Goal: Check status: Check status

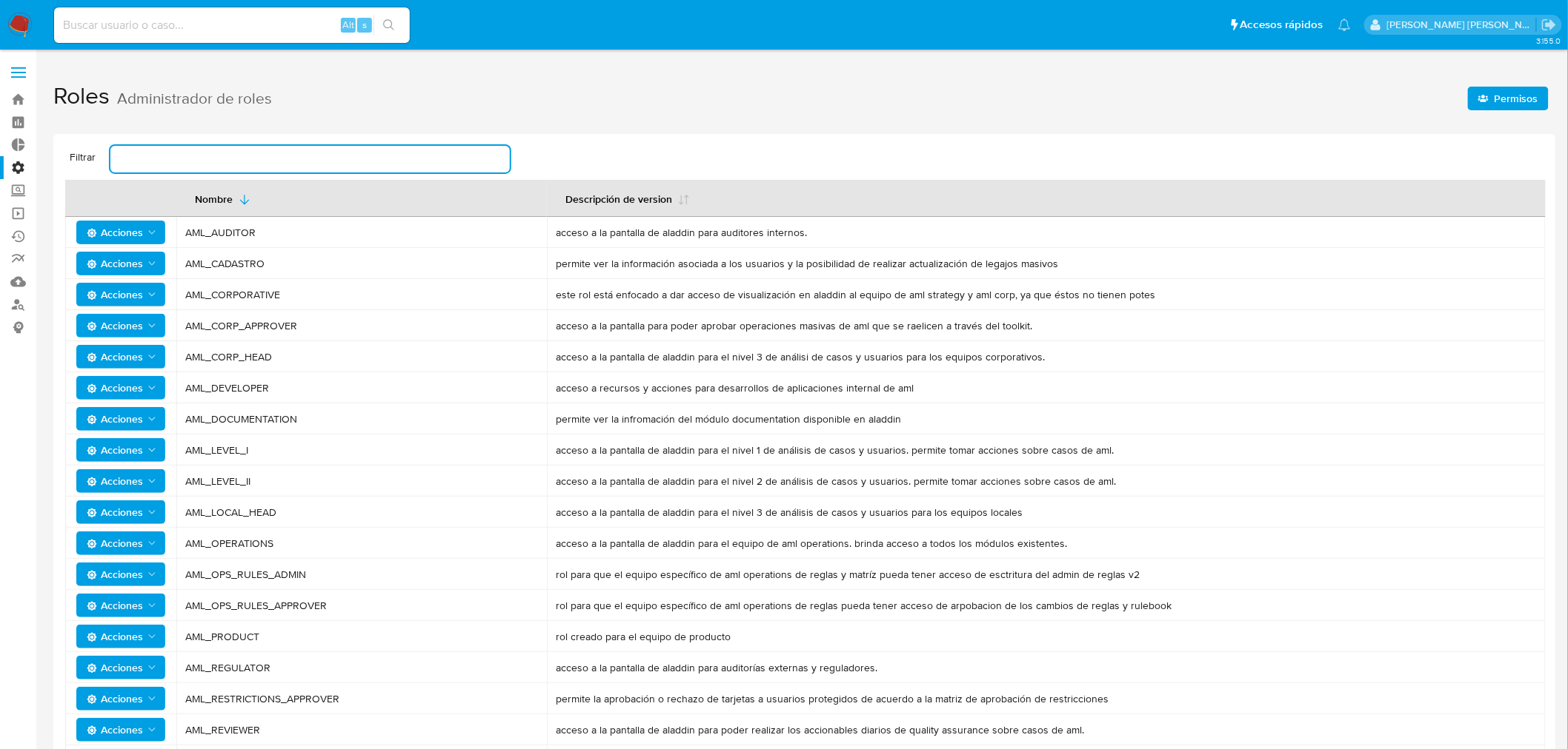
click at [185, 156] on input "text" at bounding box center [310, 159] width 399 height 19
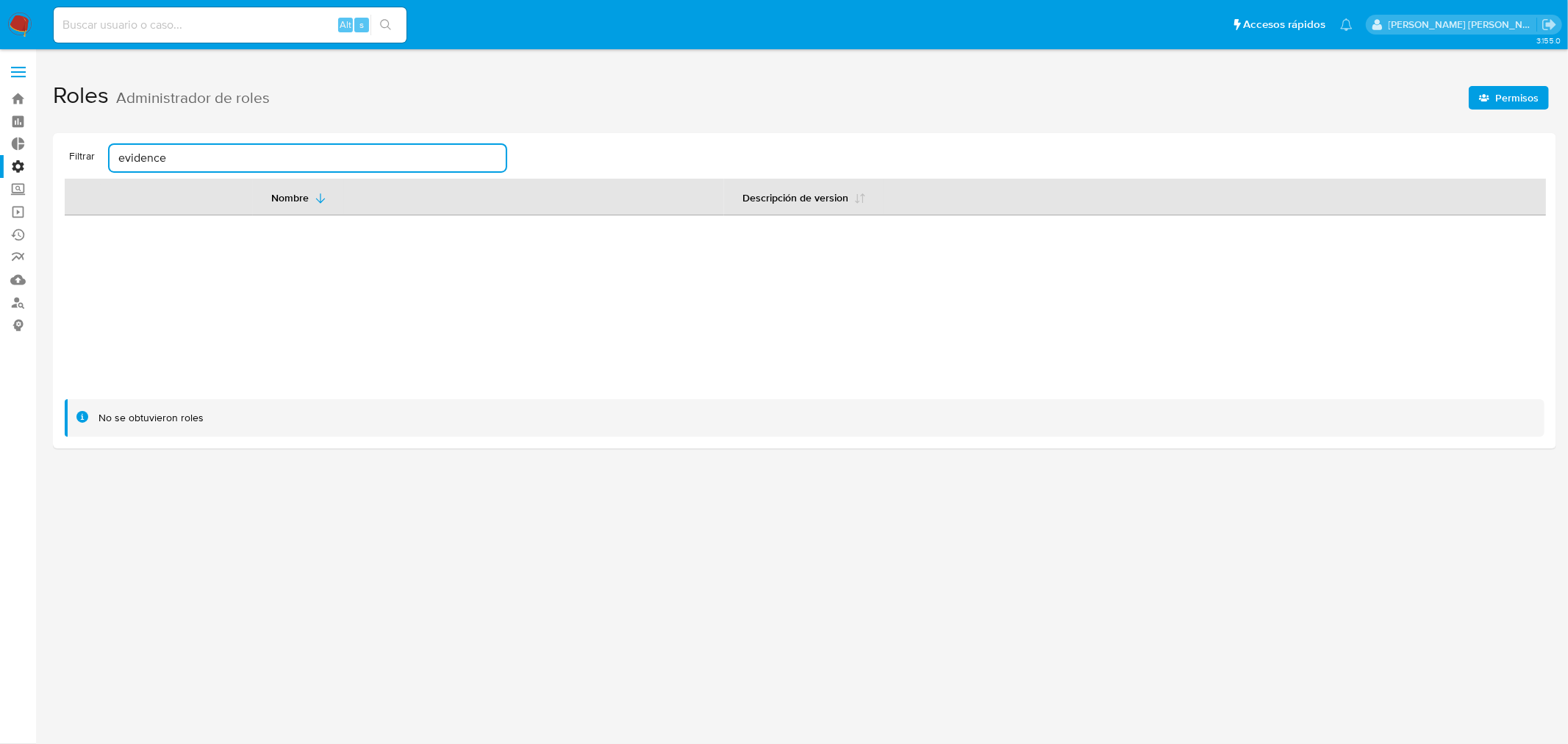
type input "evidences"
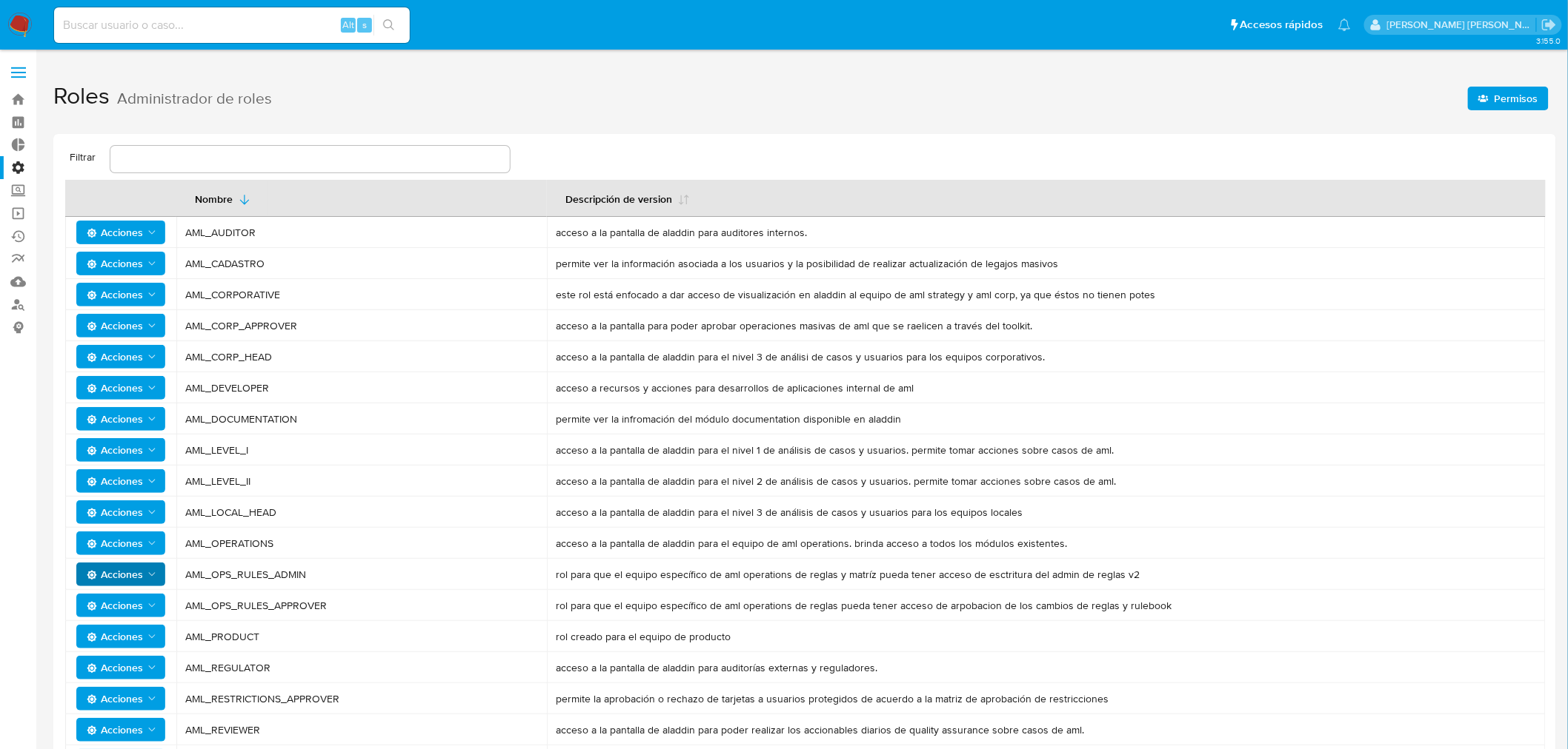
click at [146, 575] on icon "Acciones" at bounding box center [152, 574] width 12 height 12
click at [97, 644] on button "Permisos" at bounding box center [124, 647] width 134 height 36
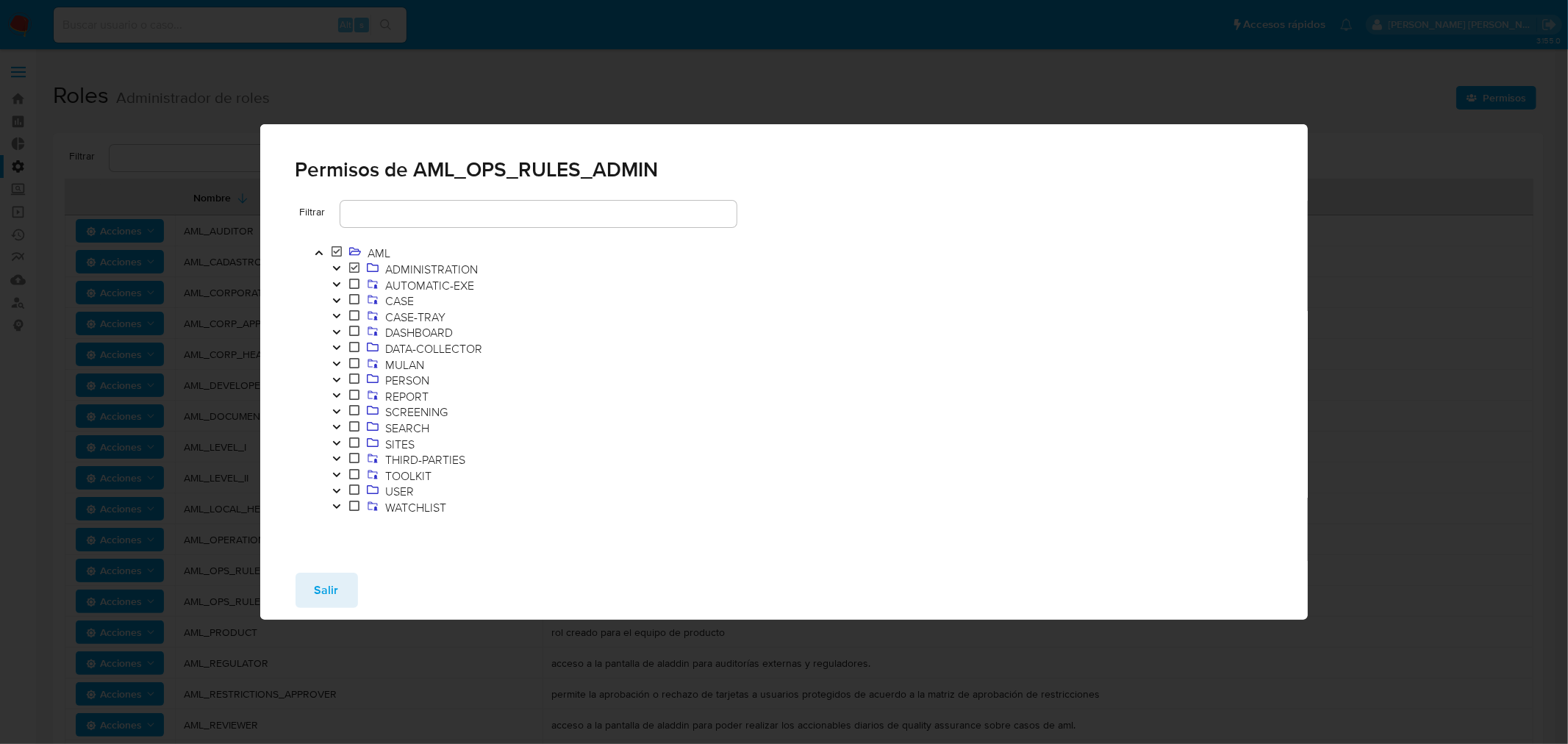
click at [337, 269] on icon "Toggle" at bounding box center [335, 268] width 7 height 5
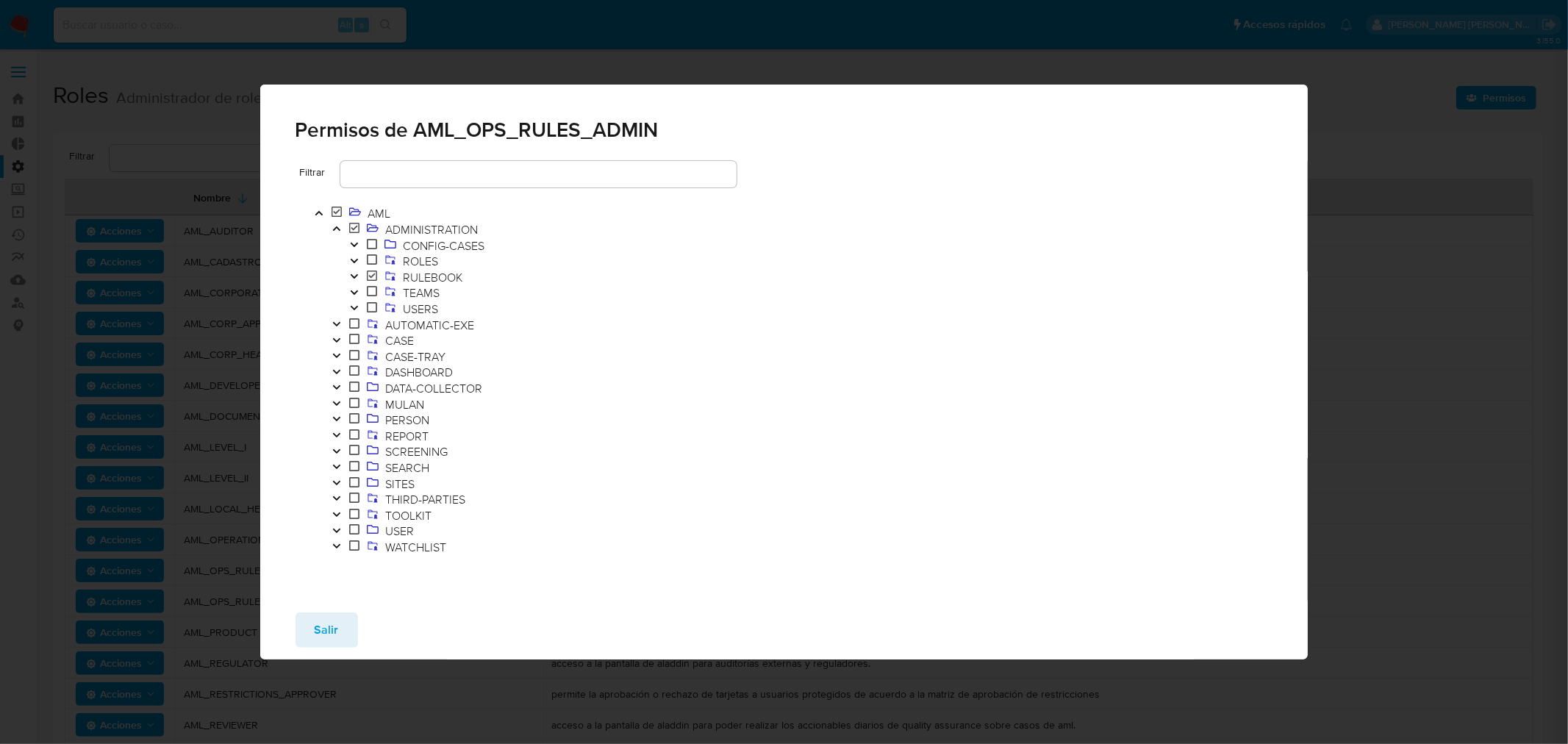
click at [353, 275] on icon "Toggle" at bounding box center [354, 276] width 10 height 9
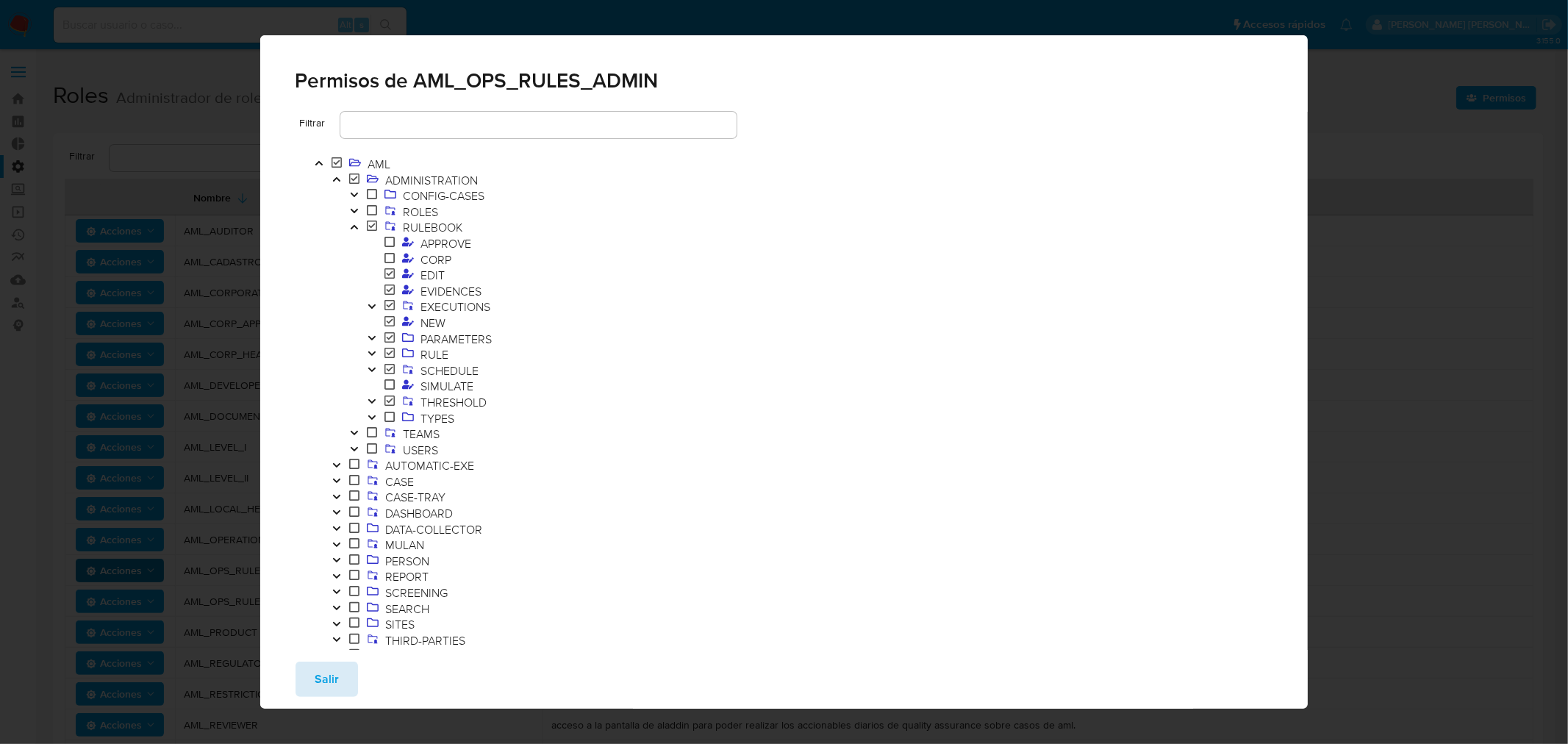
click at [333, 674] on span "Salir" at bounding box center [327, 679] width 24 height 32
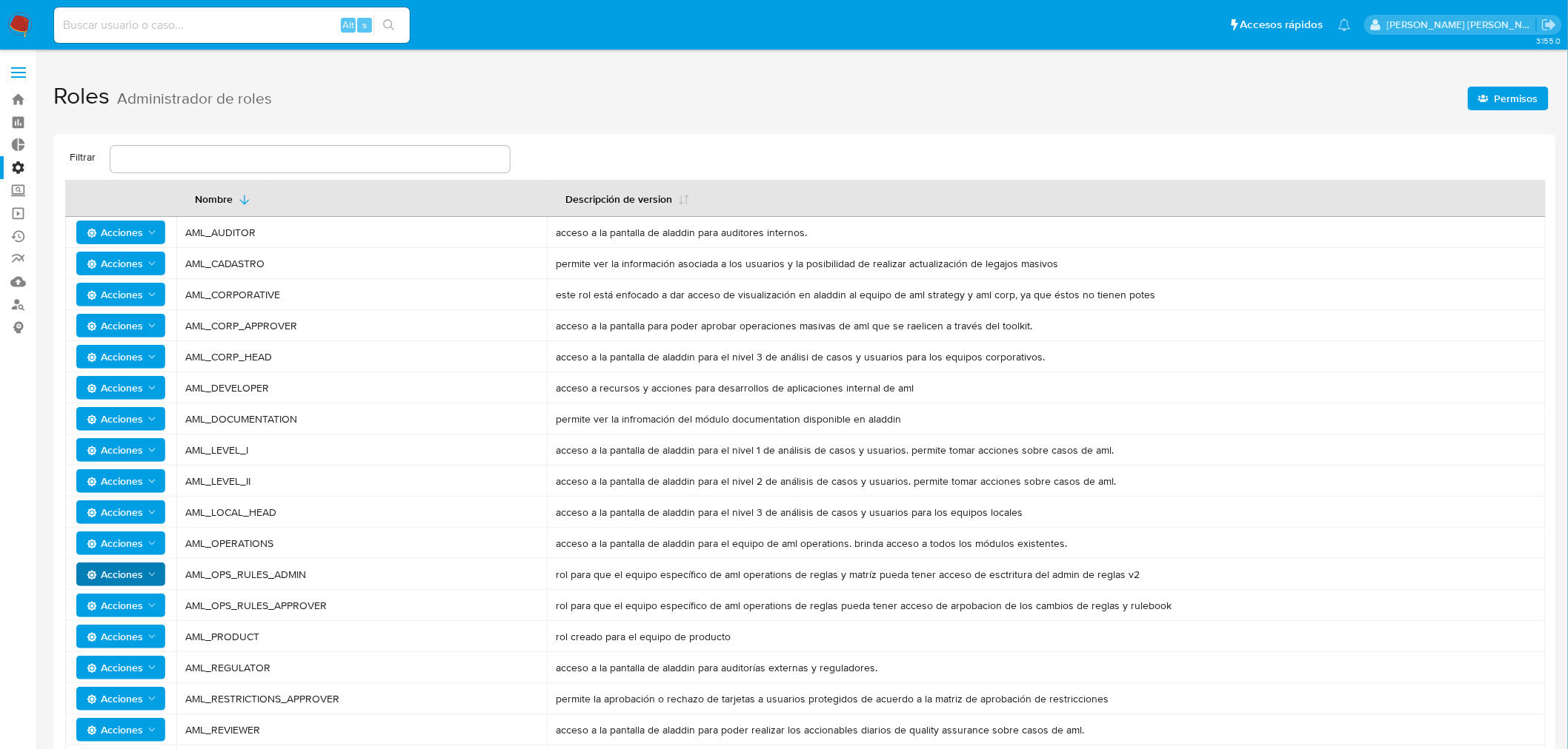
click at [20, 165] on label "Administración" at bounding box center [88, 168] width 176 height 23
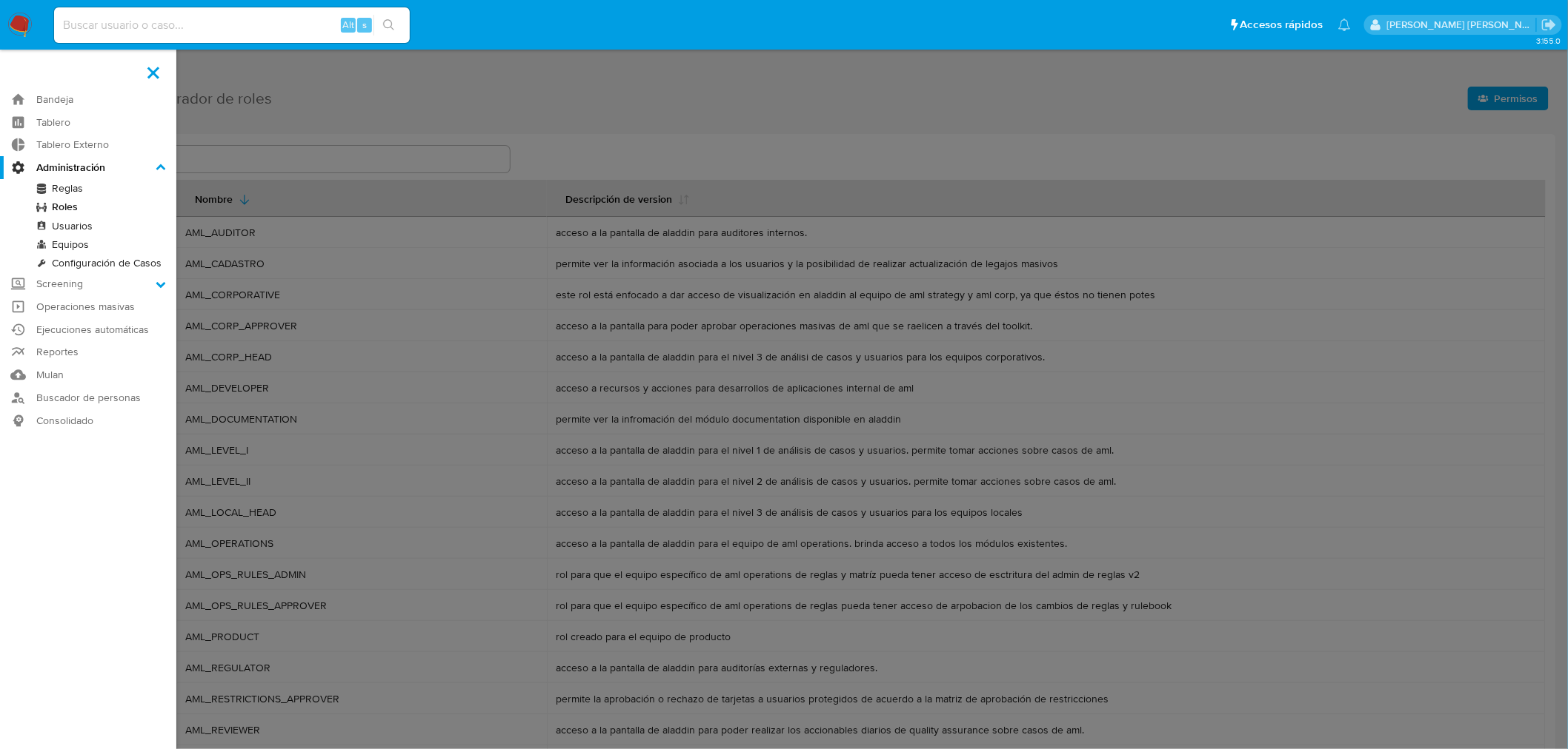
click at [0, 0] on input "Administración" at bounding box center [0, 0] width 0 height 0
click at [69, 189] on link "Reglas" at bounding box center [88, 188] width 176 height 18
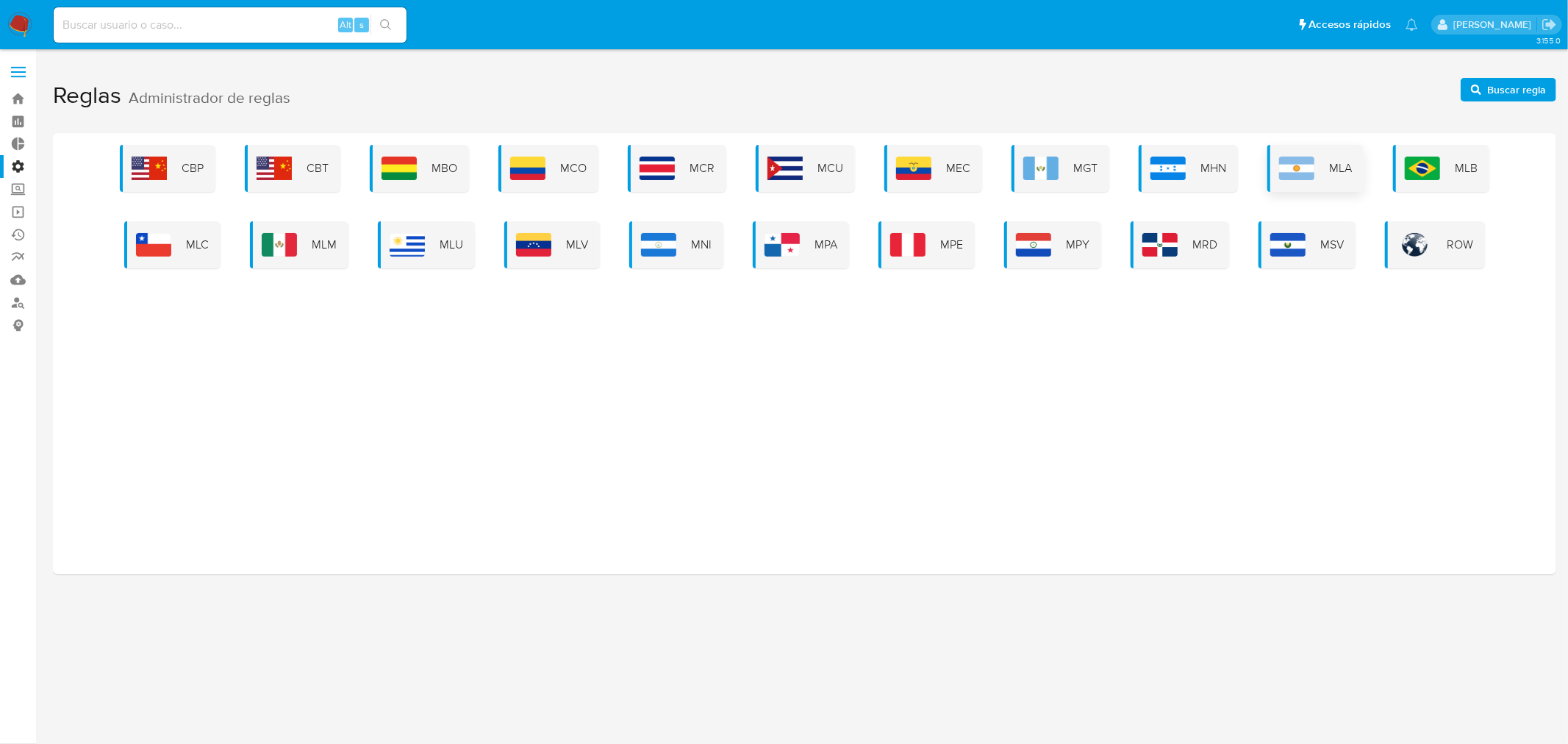
click at [1298, 166] on img at bounding box center [1297, 169] width 35 height 24
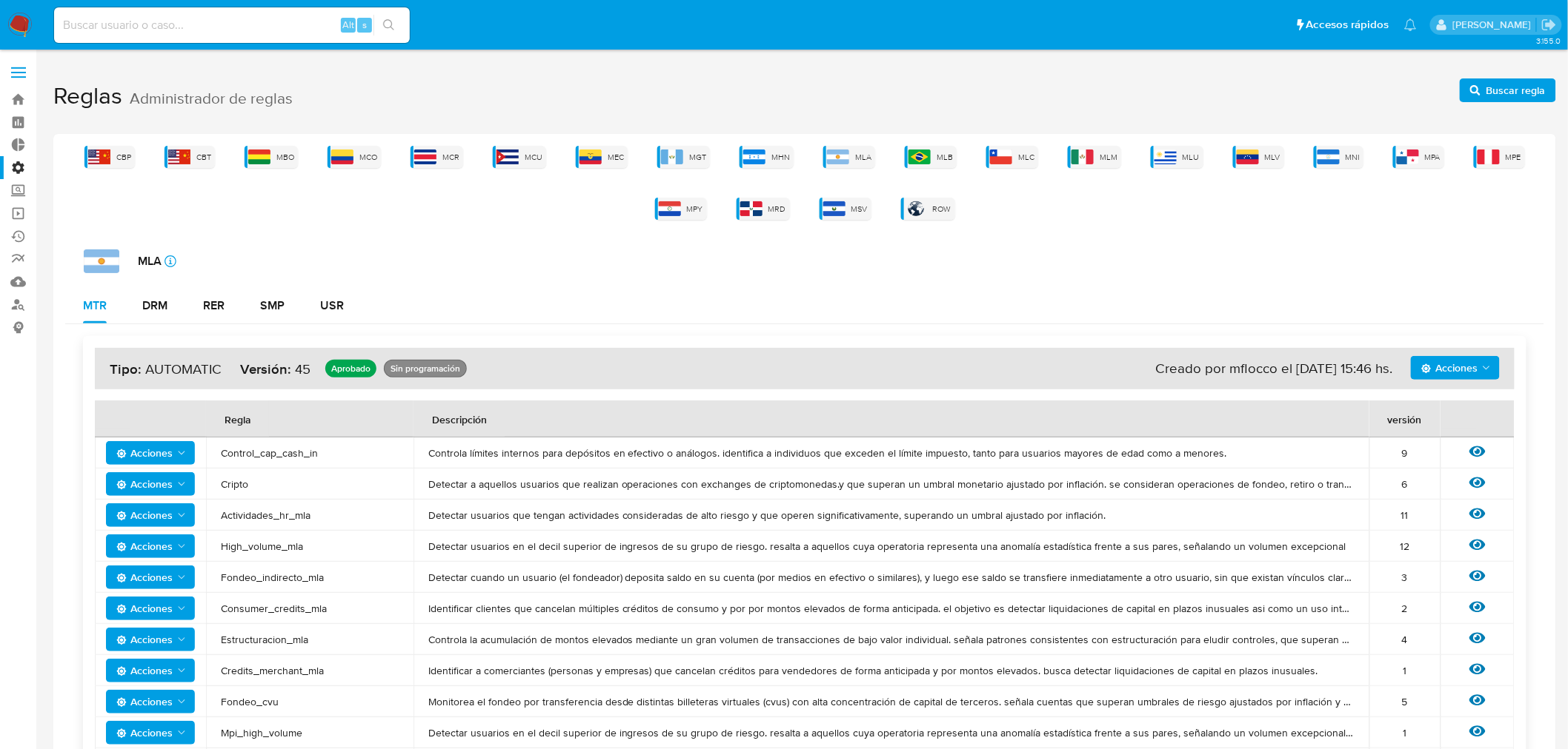
click at [1465, 376] on span "Acciones" at bounding box center [1449, 368] width 56 height 24
click at [1307, 268] on div "MLA icon-info-16" at bounding box center [813, 261] width 1460 height 24
click at [265, 19] on input at bounding box center [231, 25] width 355 height 19
paste input "422019189"
type input "422019189"
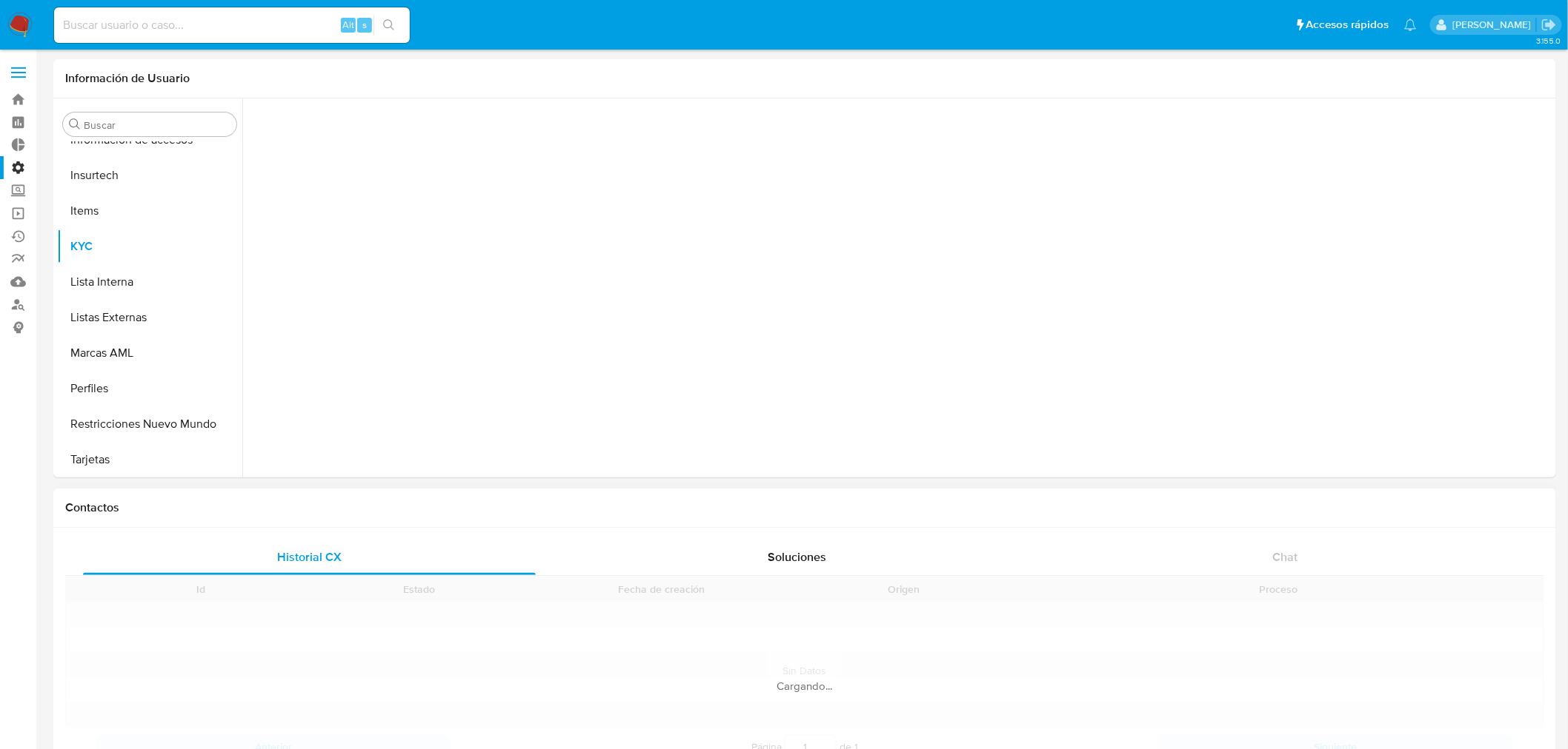
scroll to position [625, 0]
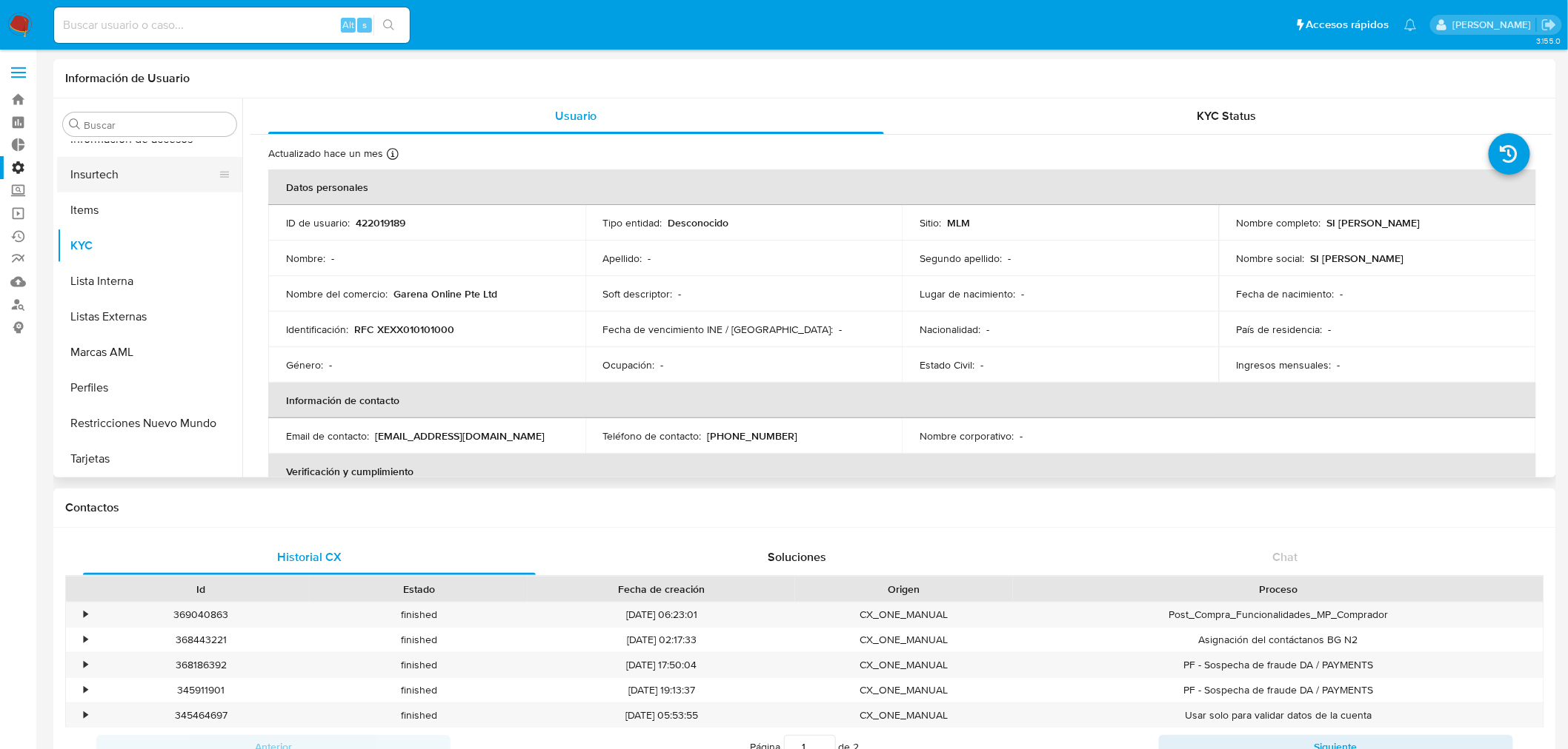
select select "10"
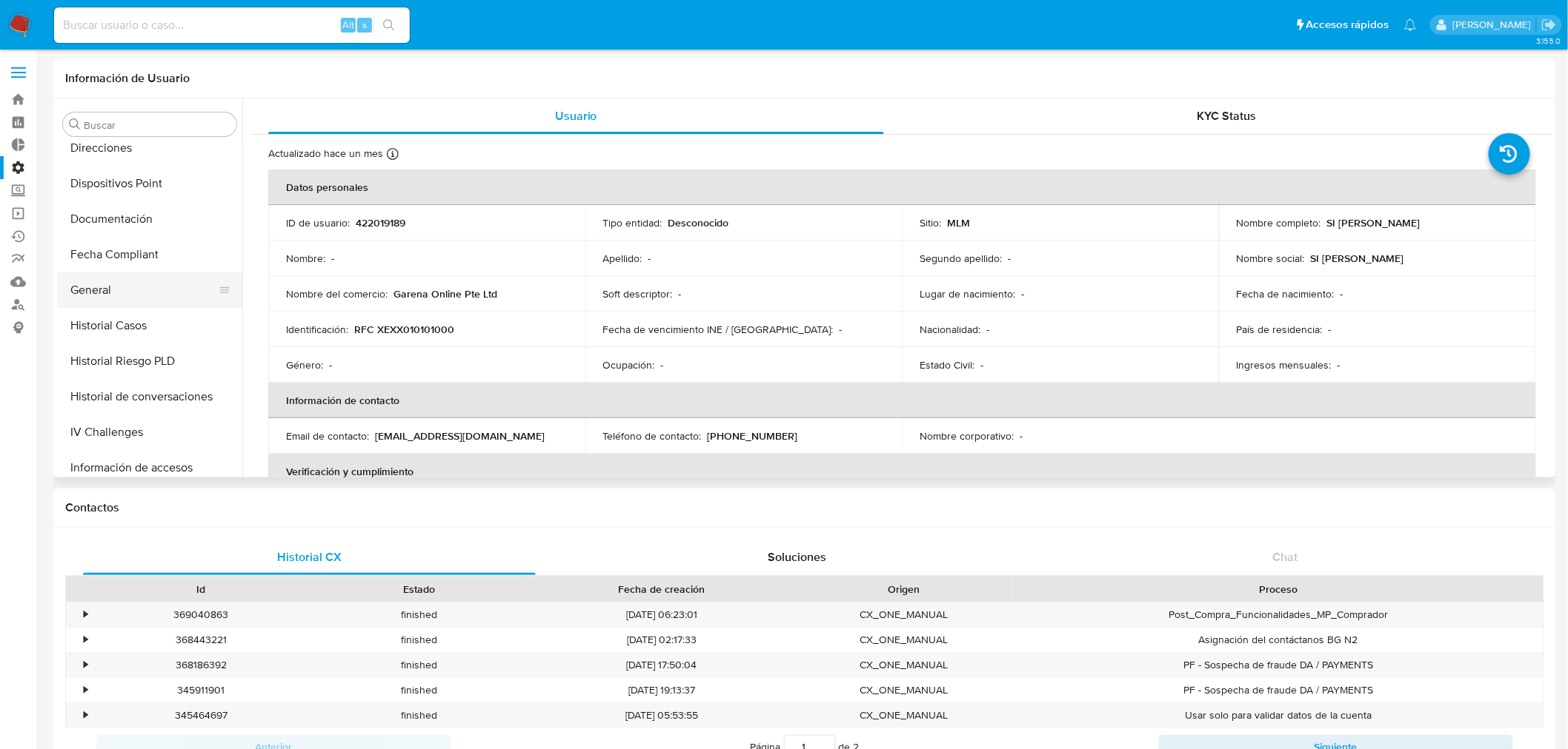
click at [100, 293] on button "General" at bounding box center [144, 290] width 173 height 36
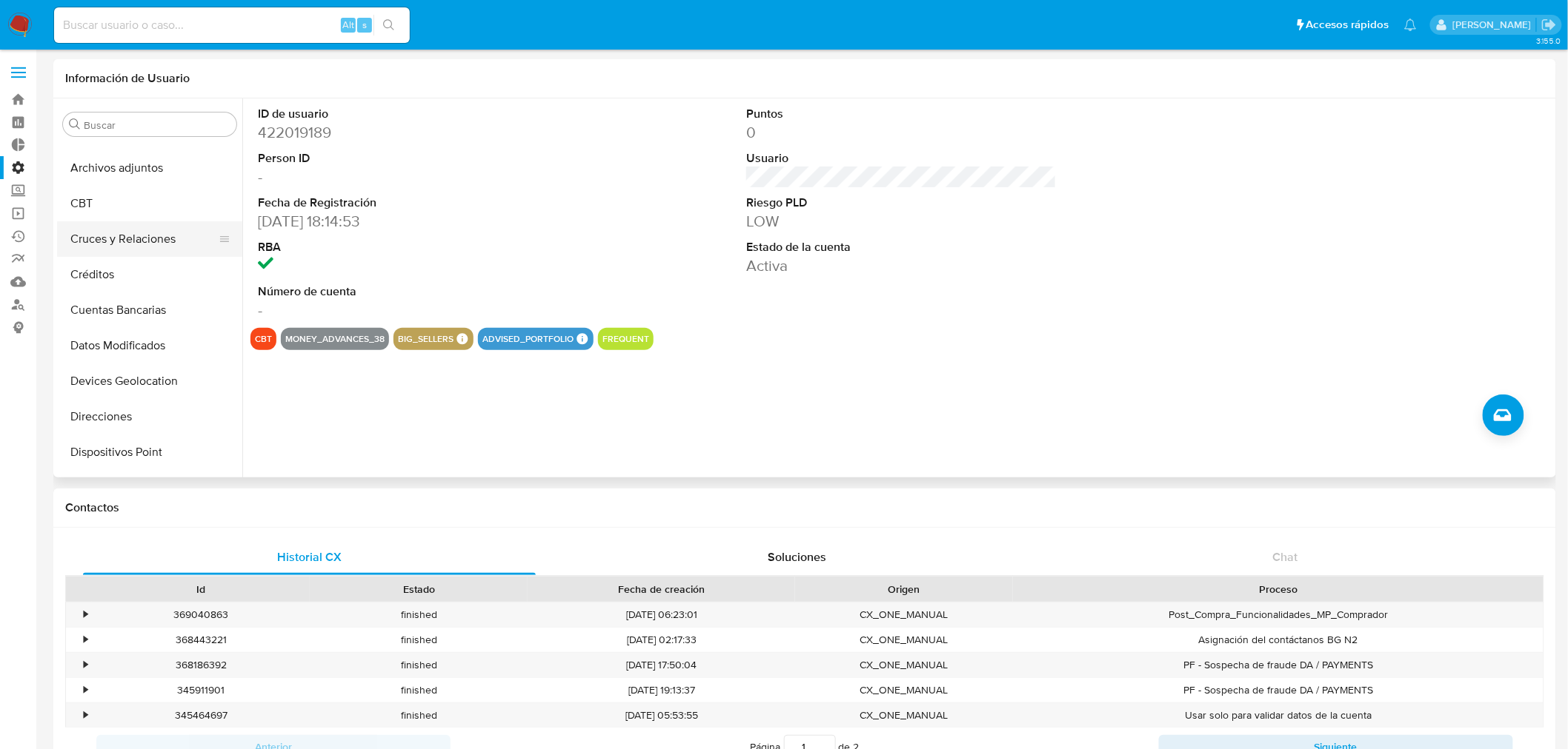
scroll to position [0, 0]
click at [103, 237] on button "CBT" at bounding box center [144, 230] width 173 height 36
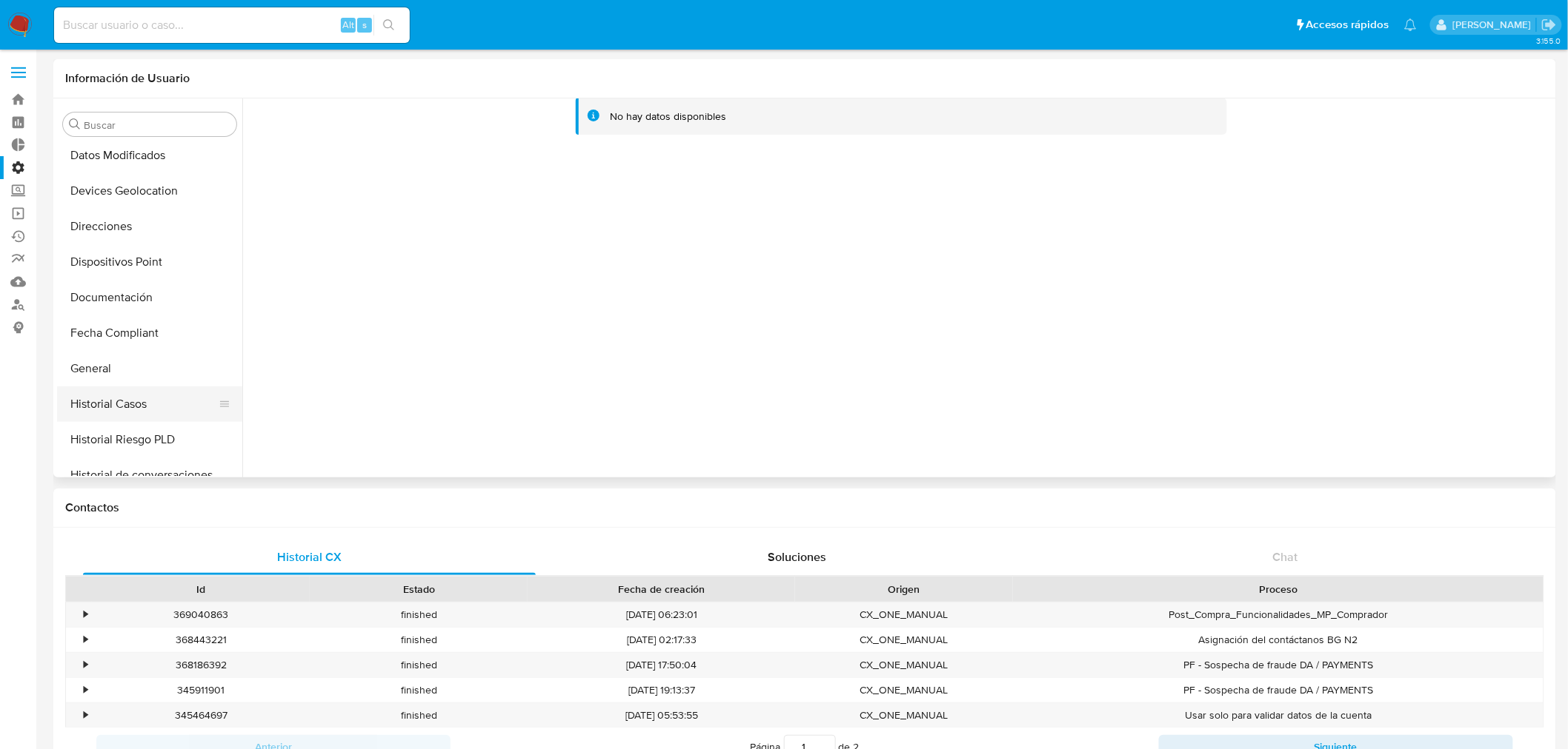
scroll to position [246, 0]
click at [106, 342] on button "General" at bounding box center [144, 340] width 173 height 36
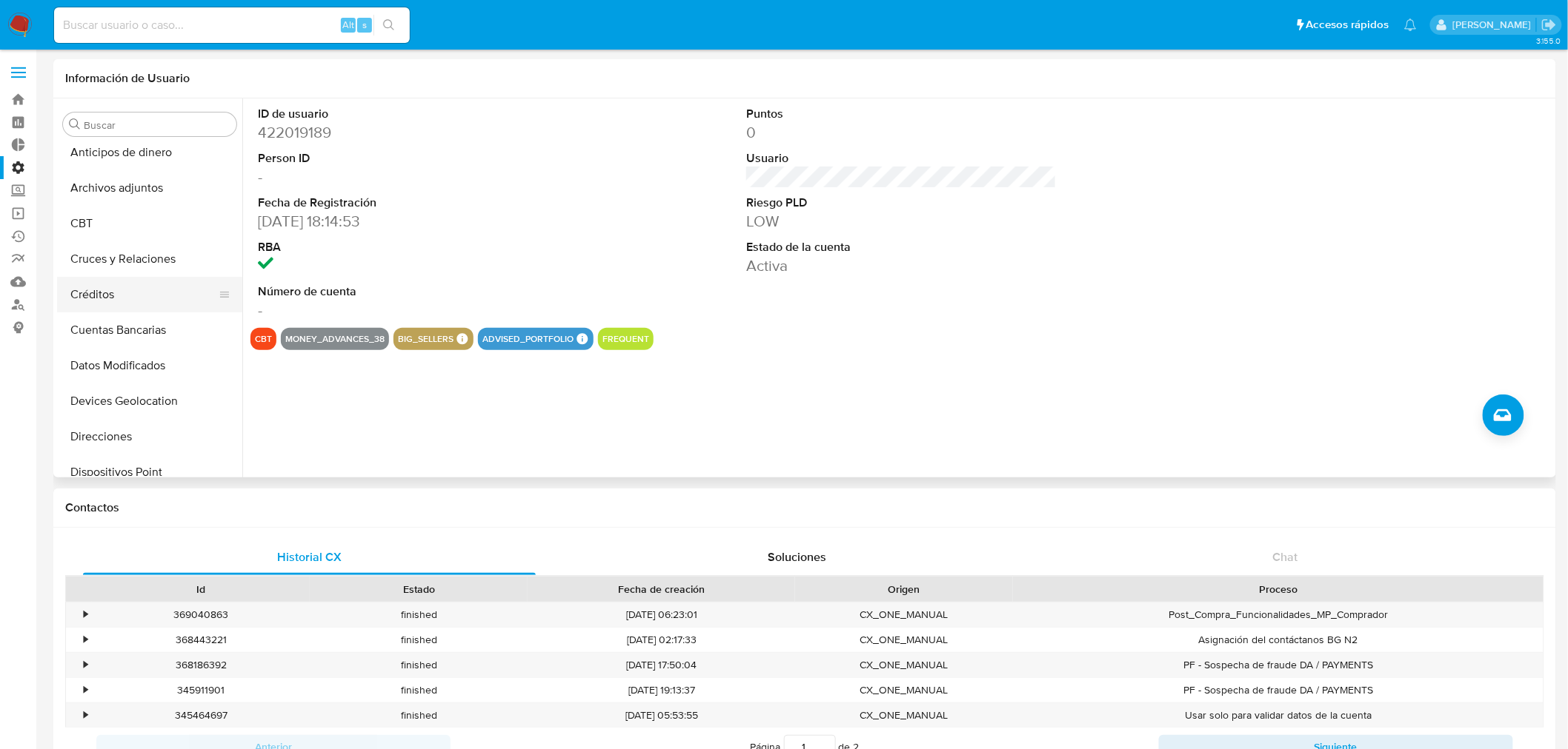
scroll to position [0, 0]
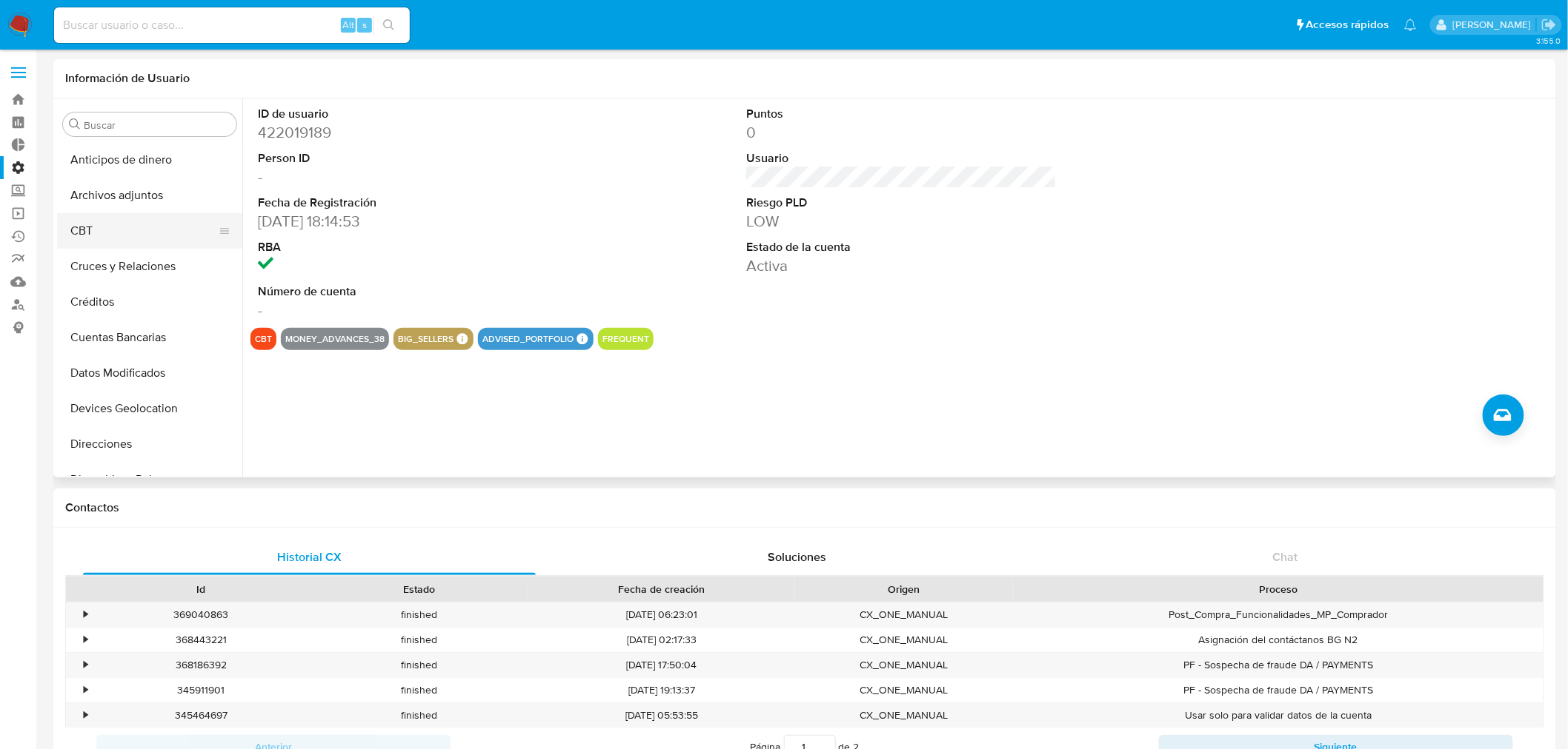
click at [82, 238] on button "CBT" at bounding box center [144, 230] width 173 height 36
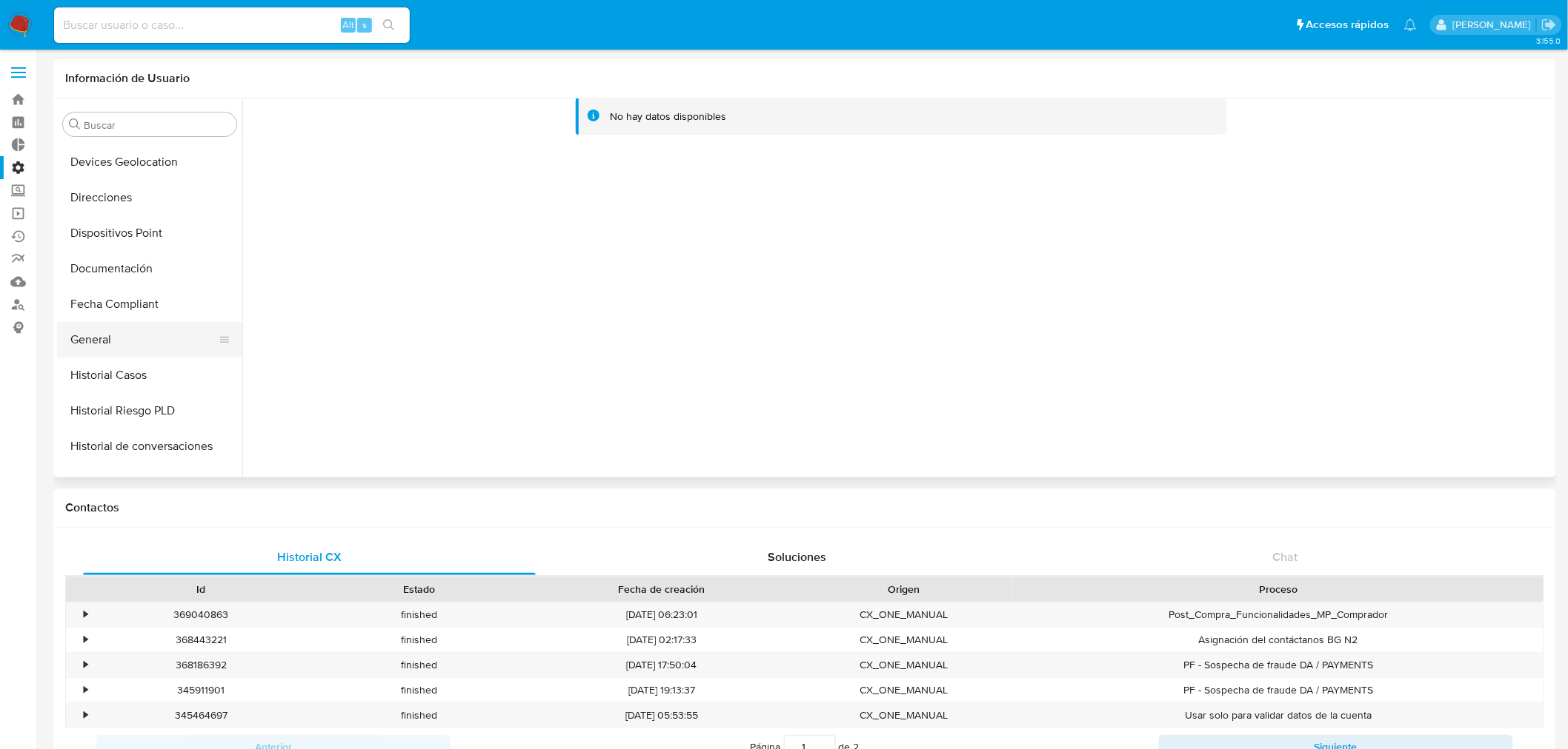
scroll to position [411, 0]
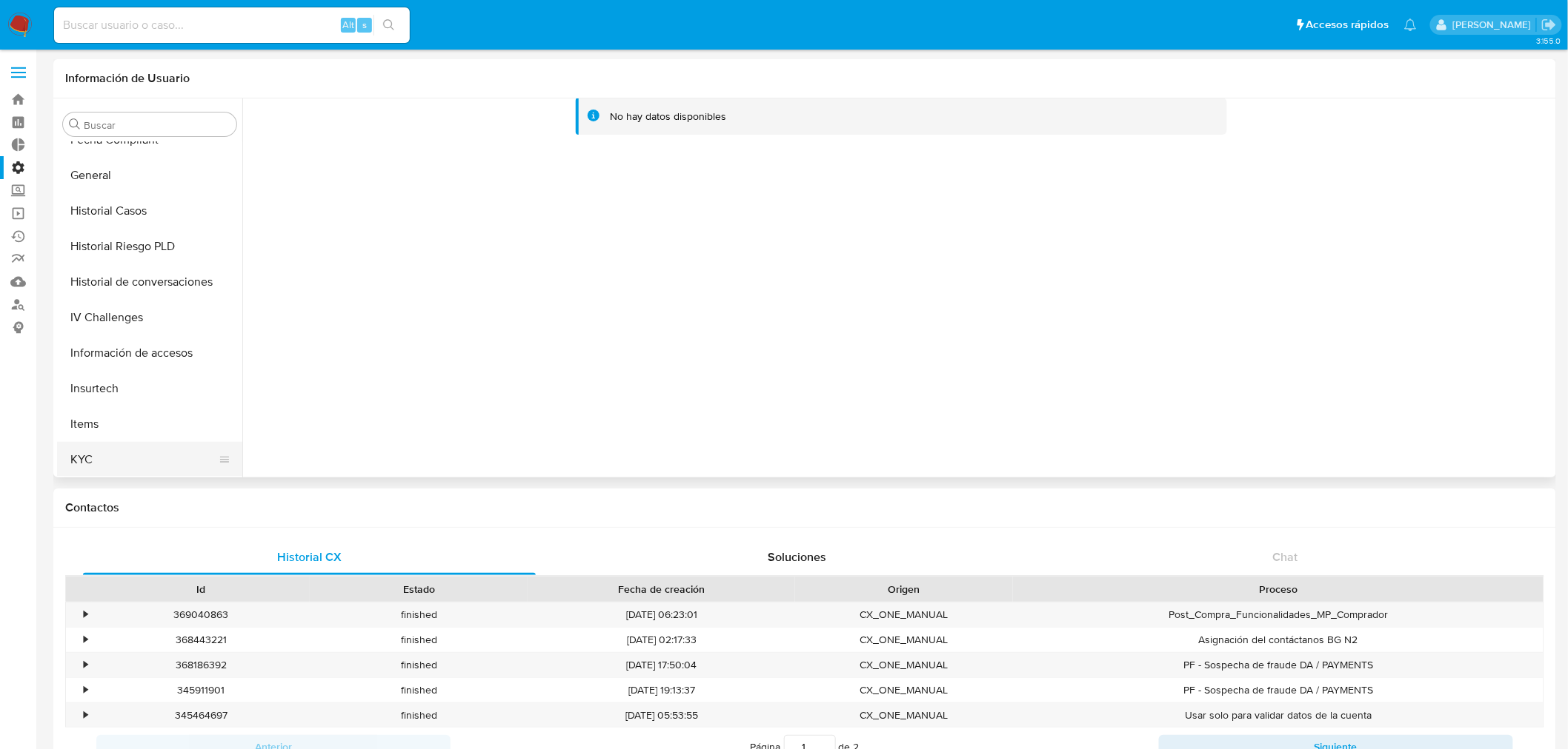
click at [95, 454] on button "KYC" at bounding box center [144, 460] width 173 height 36
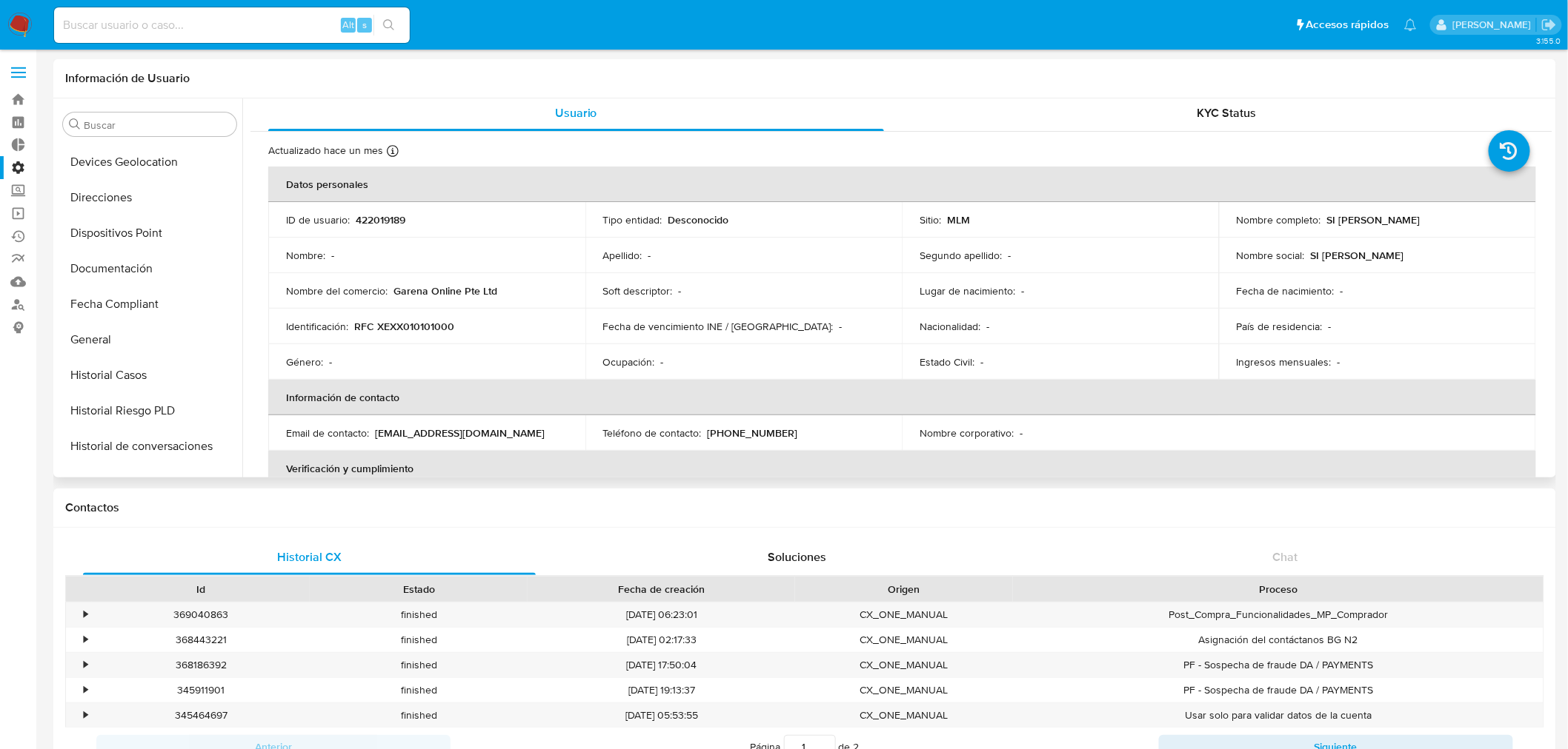
scroll to position [0, 0]
